Goal: Find contact information: Find contact information

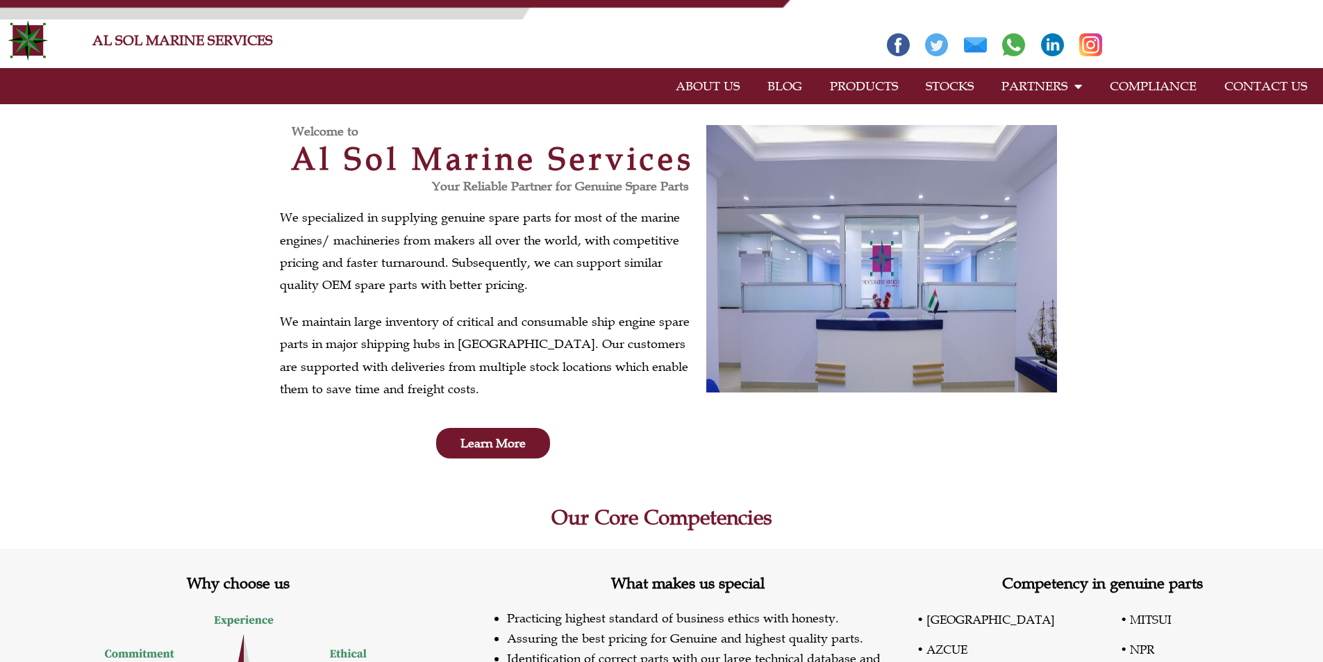
click at [1255, 82] on link "CONTACT US" at bounding box center [1265, 86] width 110 height 32
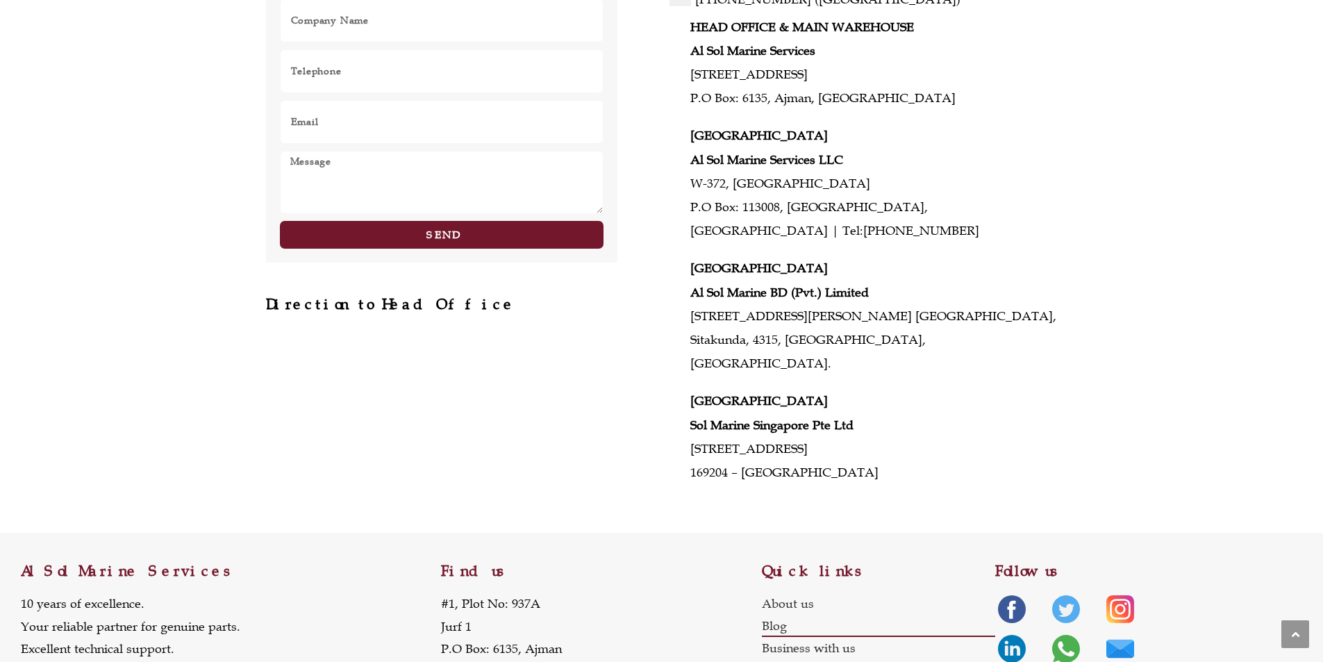
scroll to position [641, 0]
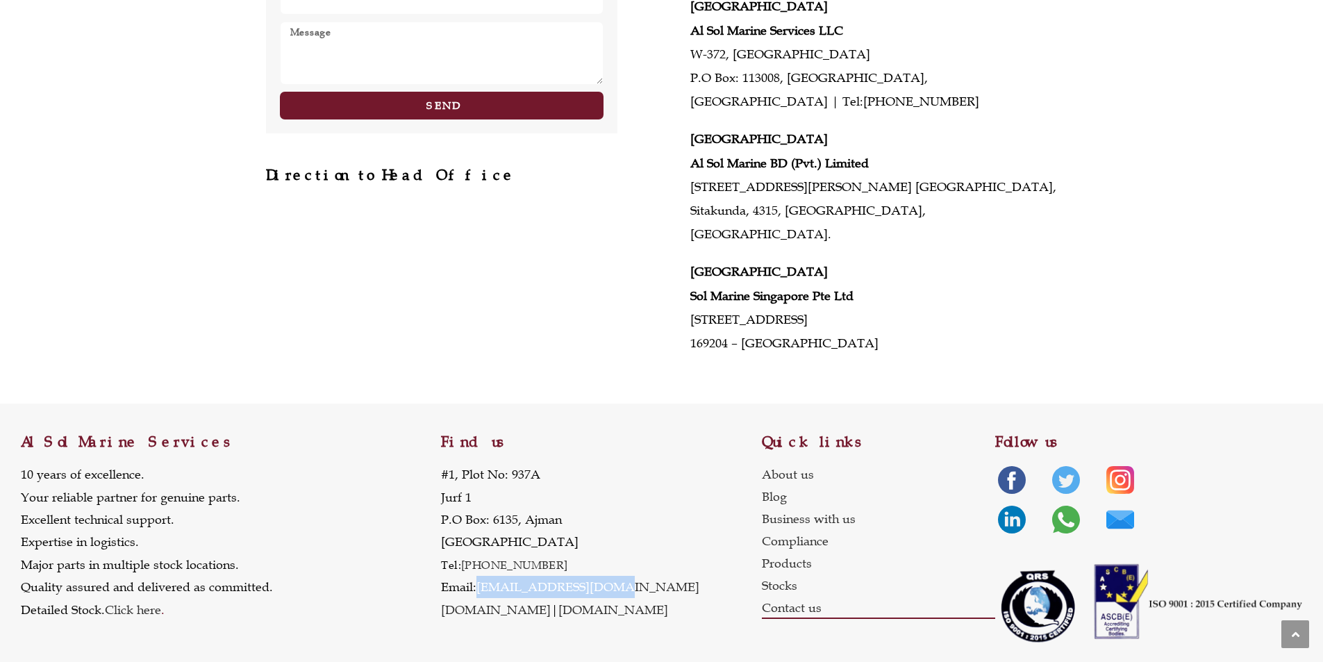
drag, startPoint x: 631, startPoint y: 565, endPoint x: 481, endPoint y: 567, distance: 150.0
click at [481, 567] on div "Find us #1, Plot No: 937A Jurf 1 P.O Box: 6135, Ajman United Arab Emirates Tel:…" at bounding box center [601, 528] width 320 height 251
copy link "[EMAIL_ADDRESS][DOMAIN_NAME]"
